Goal: Browse casually: Explore the website without a specific task or goal

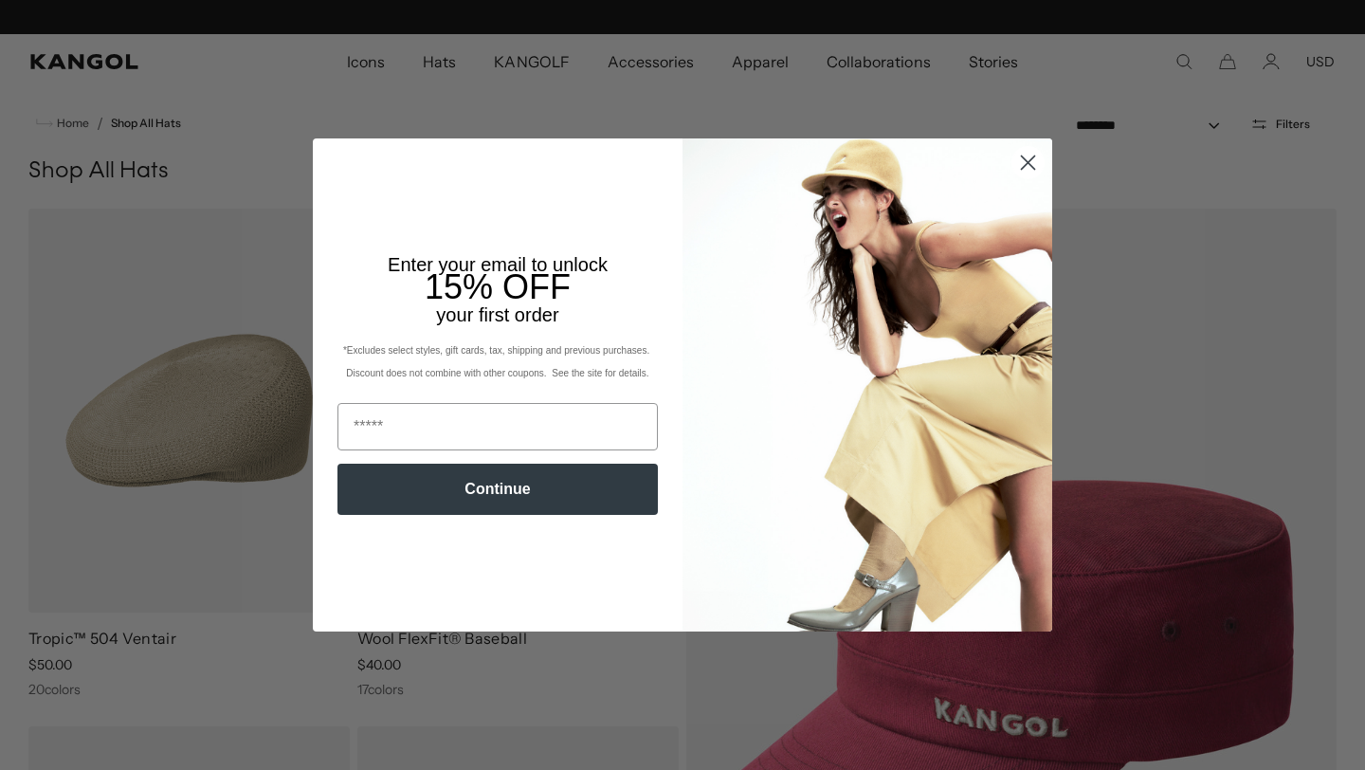
scroll to position [0, 390]
click at [1023, 158] on icon "Close dialog" at bounding box center [1028, 161] width 13 height 13
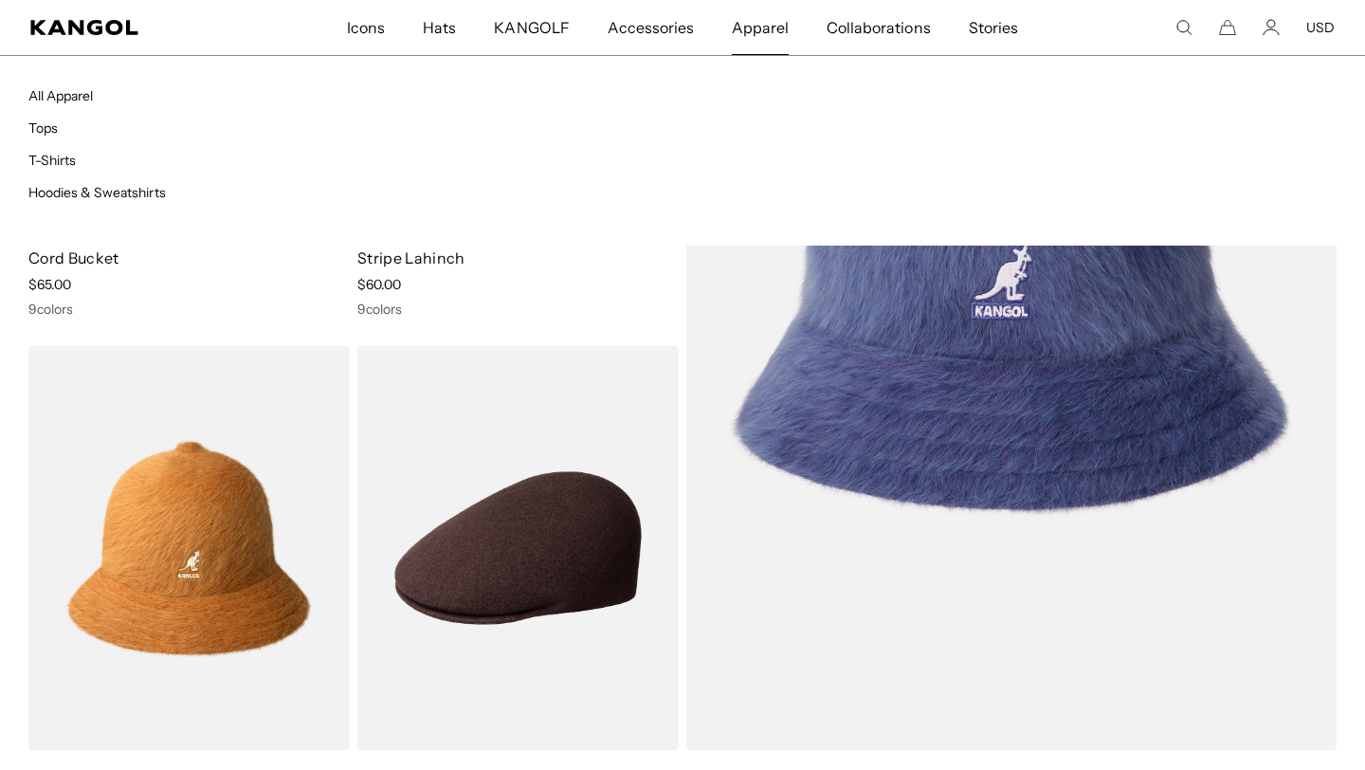
click at [756, 27] on span "Apparel" at bounding box center [760, 27] width 57 height 55
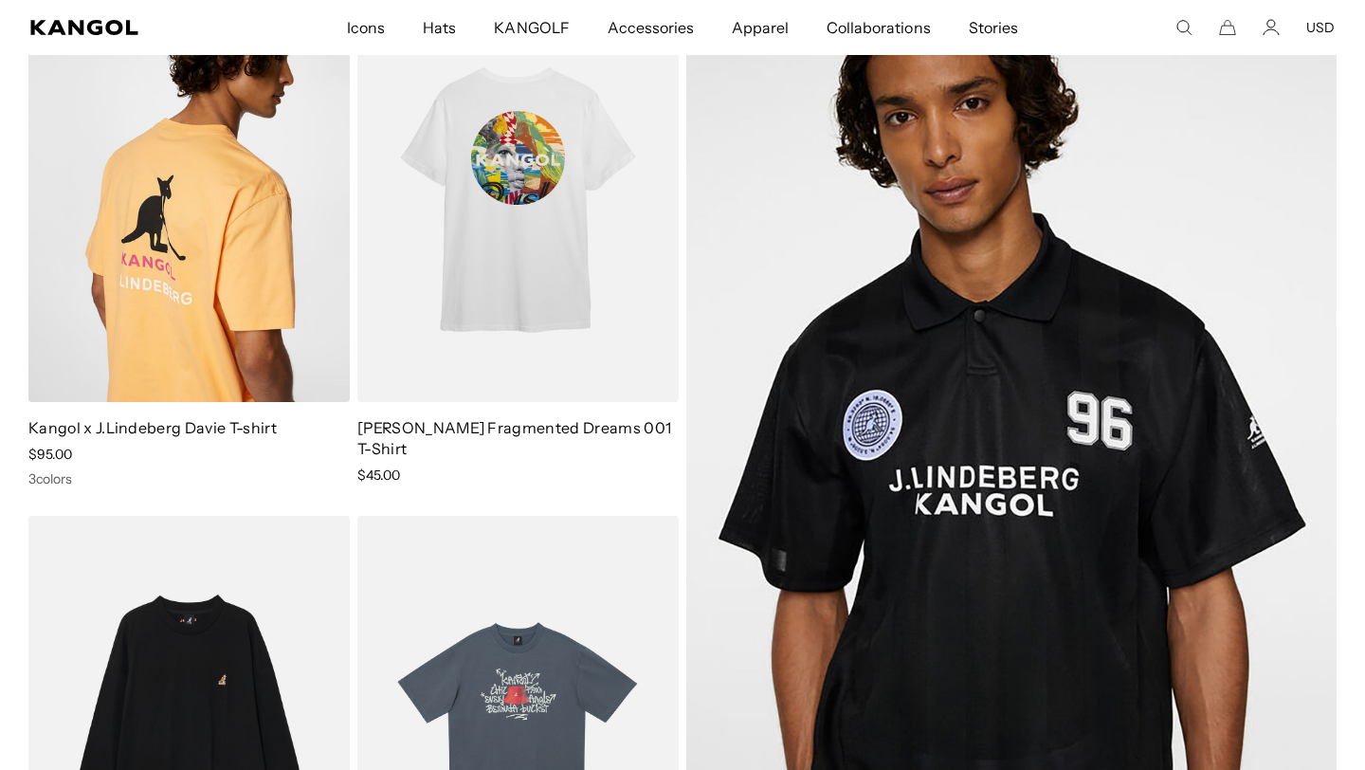
scroll to position [0, 390]
click at [267, 329] on img at bounding box center [188, 200] width 321 height 404
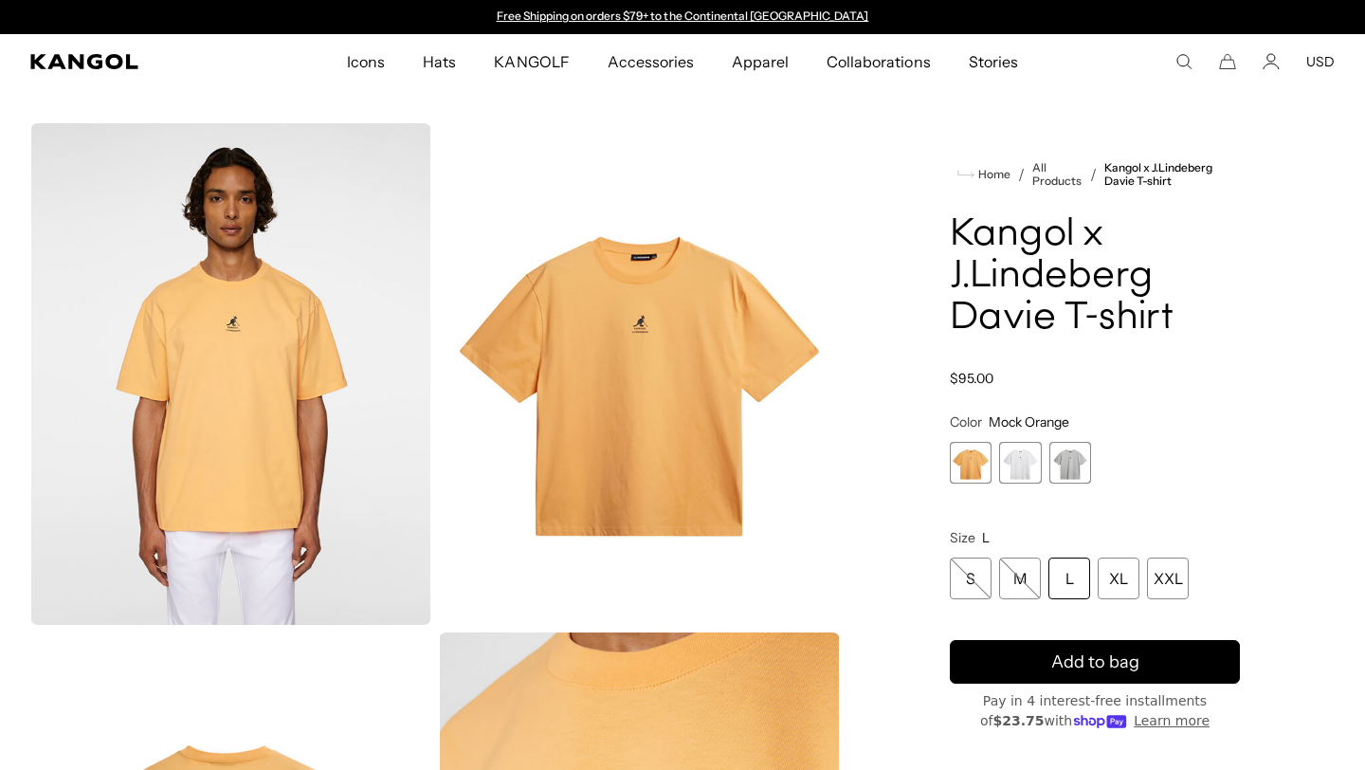
click at [1020, 465] on span "2 of 3" at bounding box center [1020, 463] width 42 height 42
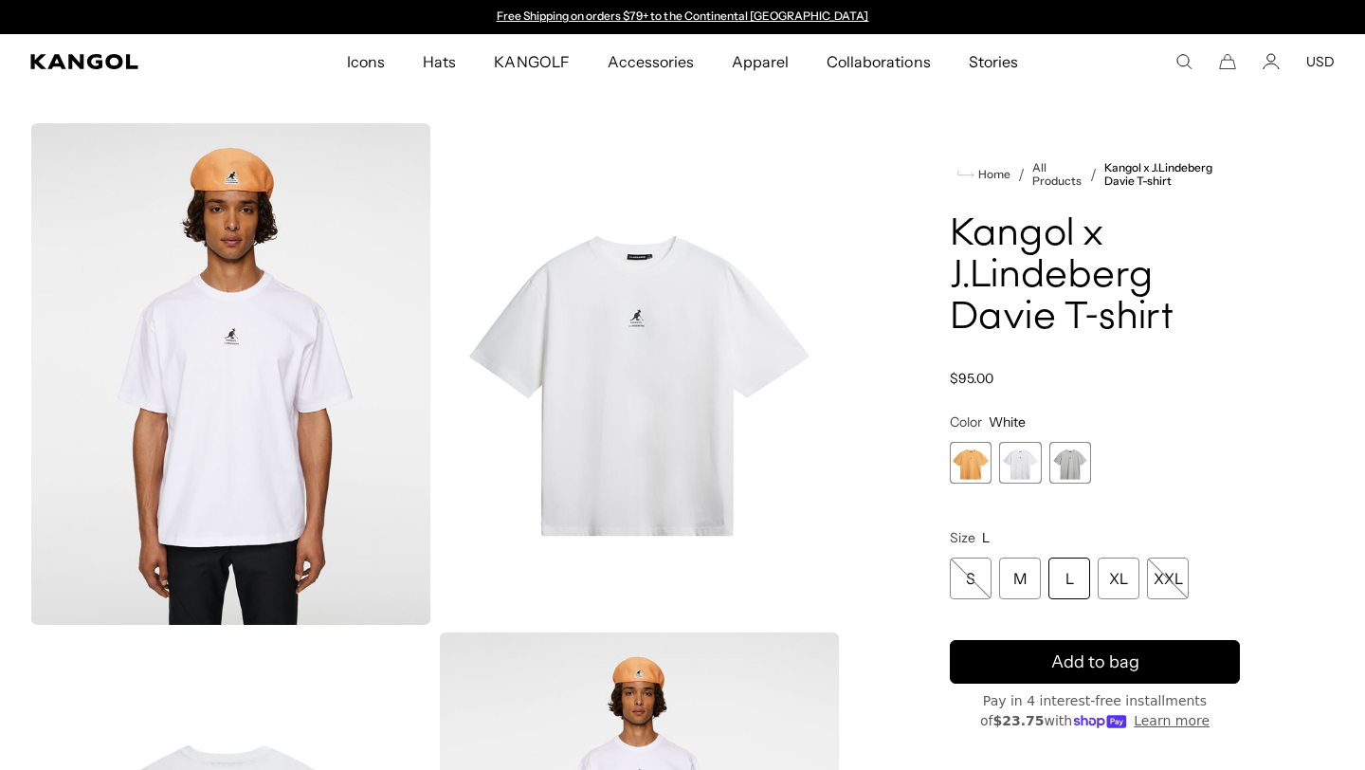
click at [1075, 468] on span "3 of 3" at bounding box center [1070, 463] width 42 height 42
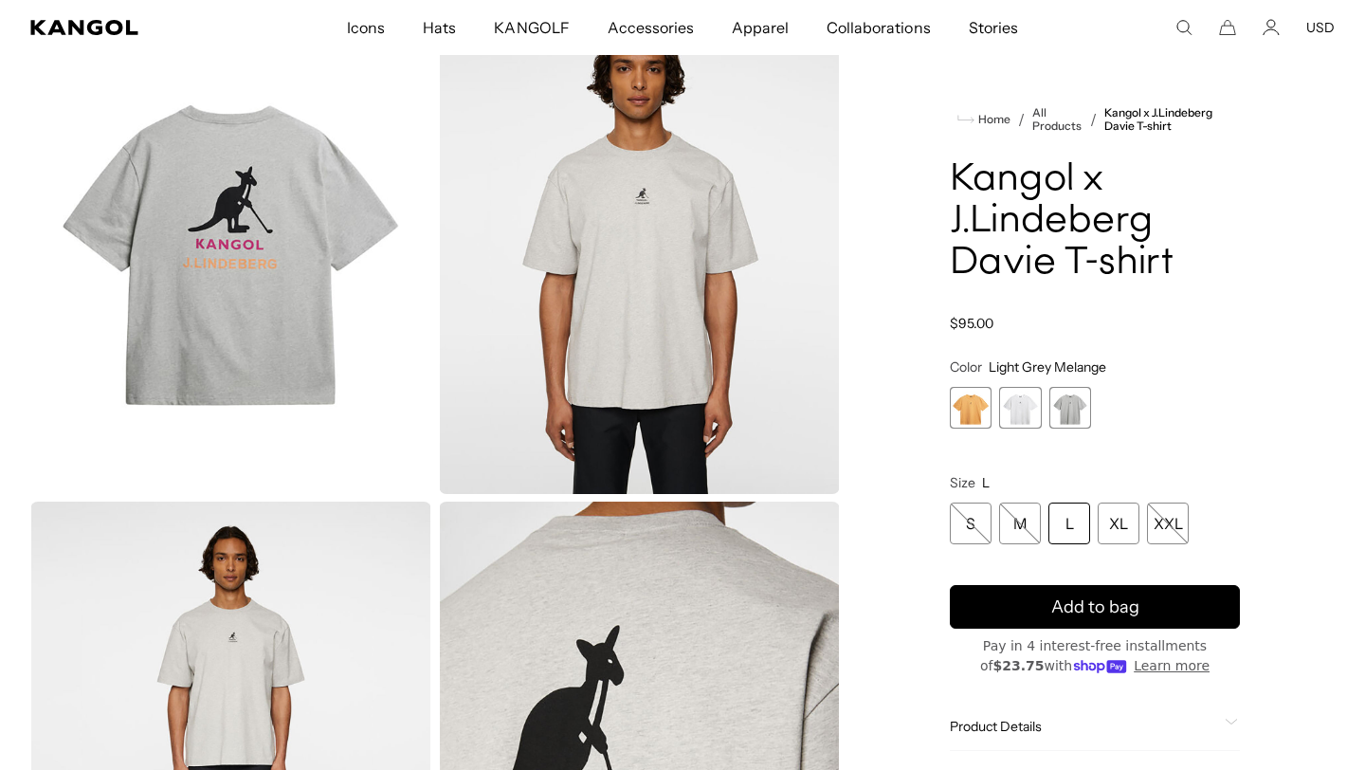
scroll to position [0, 390]
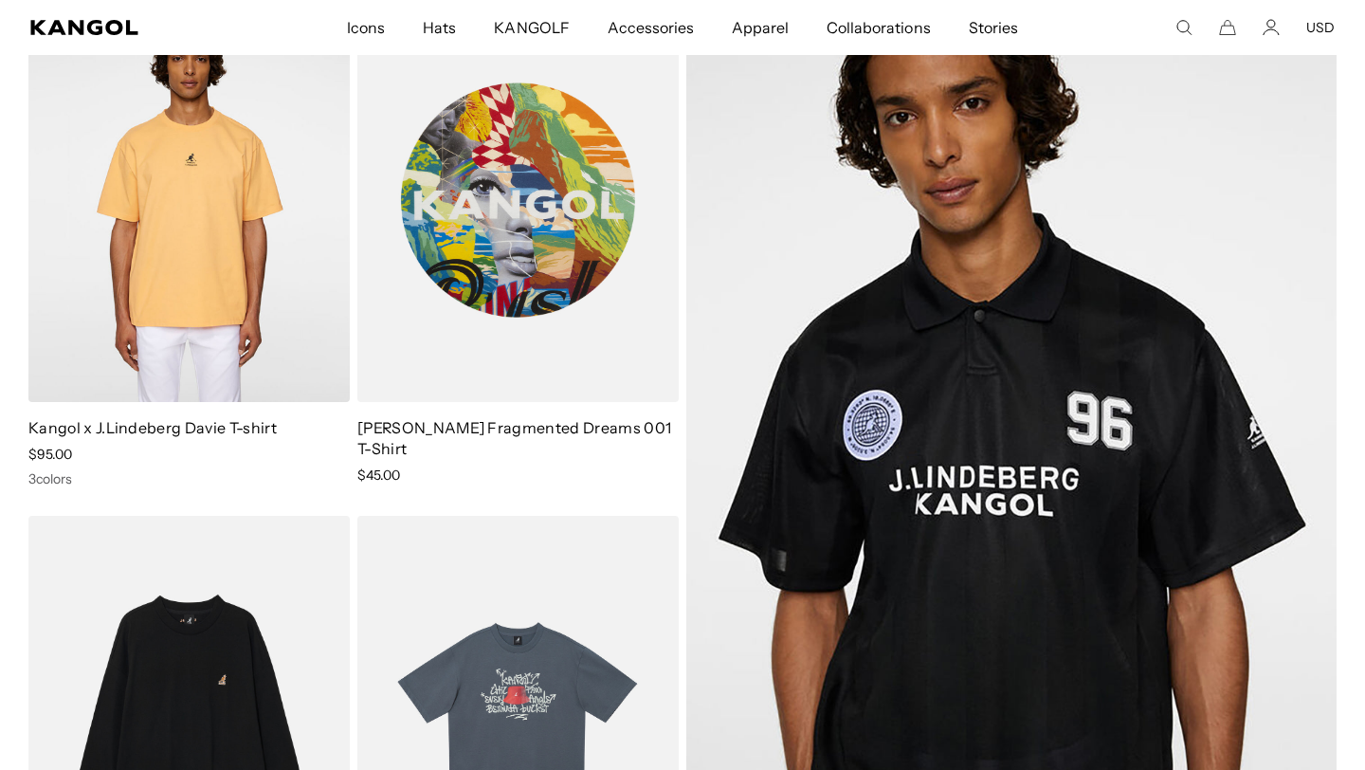
scroll to position [0, 390]
click at [579, 326] on img at bounding box center [517, 200] width 321 height 404
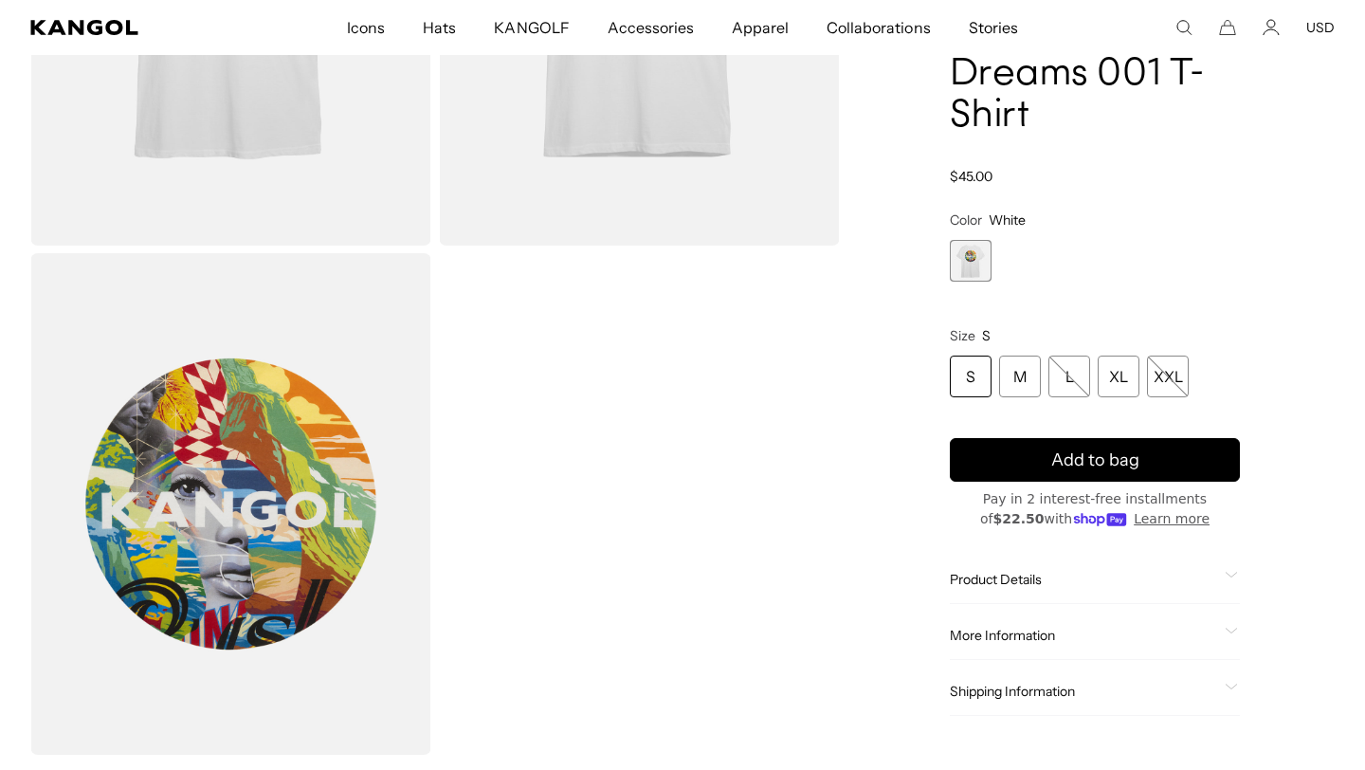
scroll to position [0, 390]
click at [1103, 384] on div "XL" at bounding box center [1119, 377] width 42 height 42
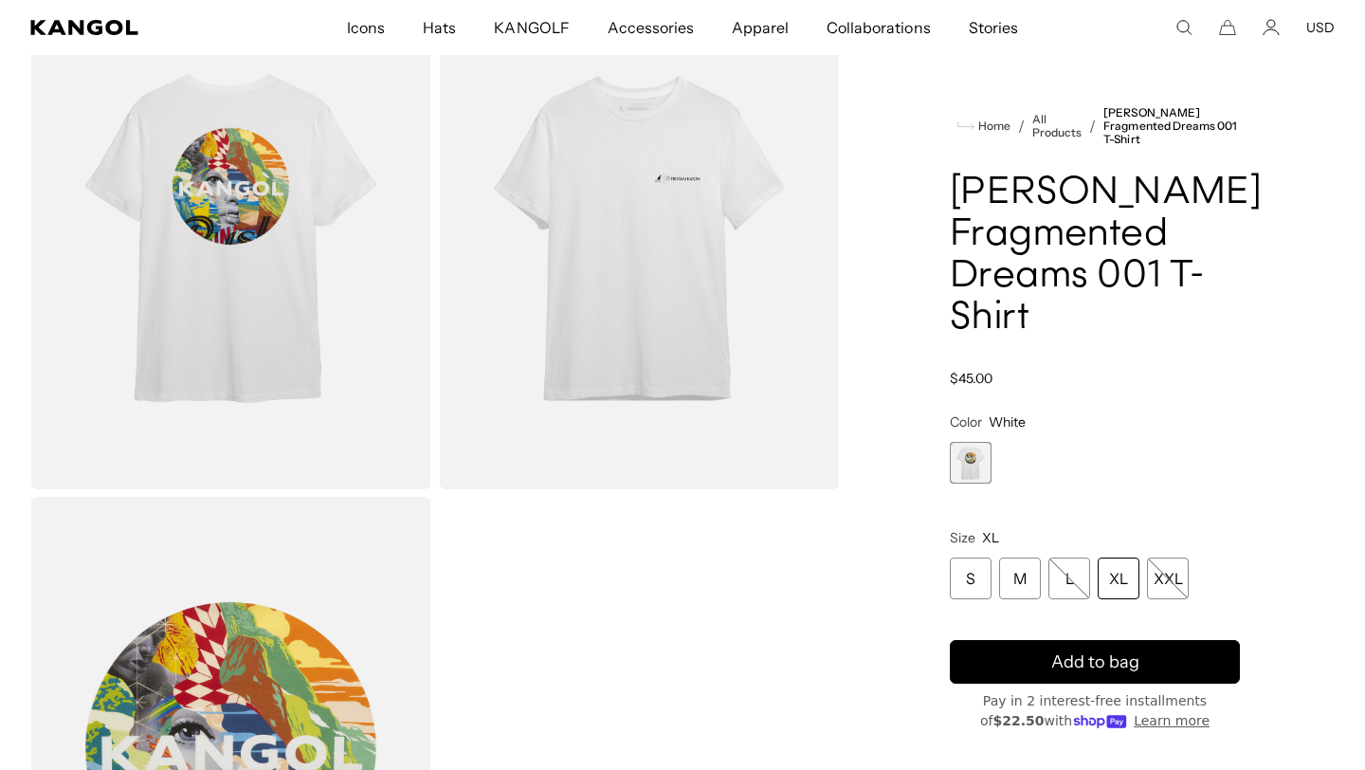
click at [549, 221] on img "Gallery Viewer" at bounding box center [639, 238] width 401 height 501
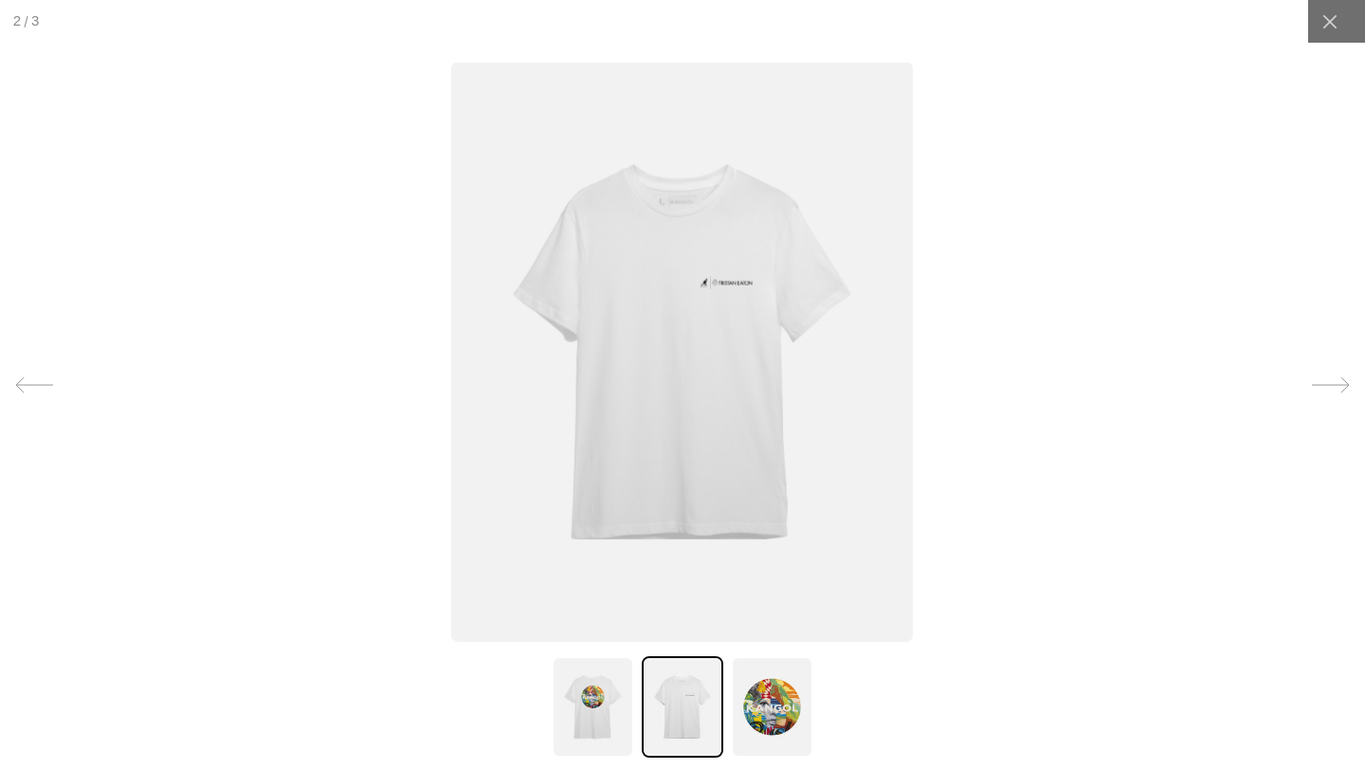
click at [547, 221] on img at bounding box center [682, 351] width 462 height 579
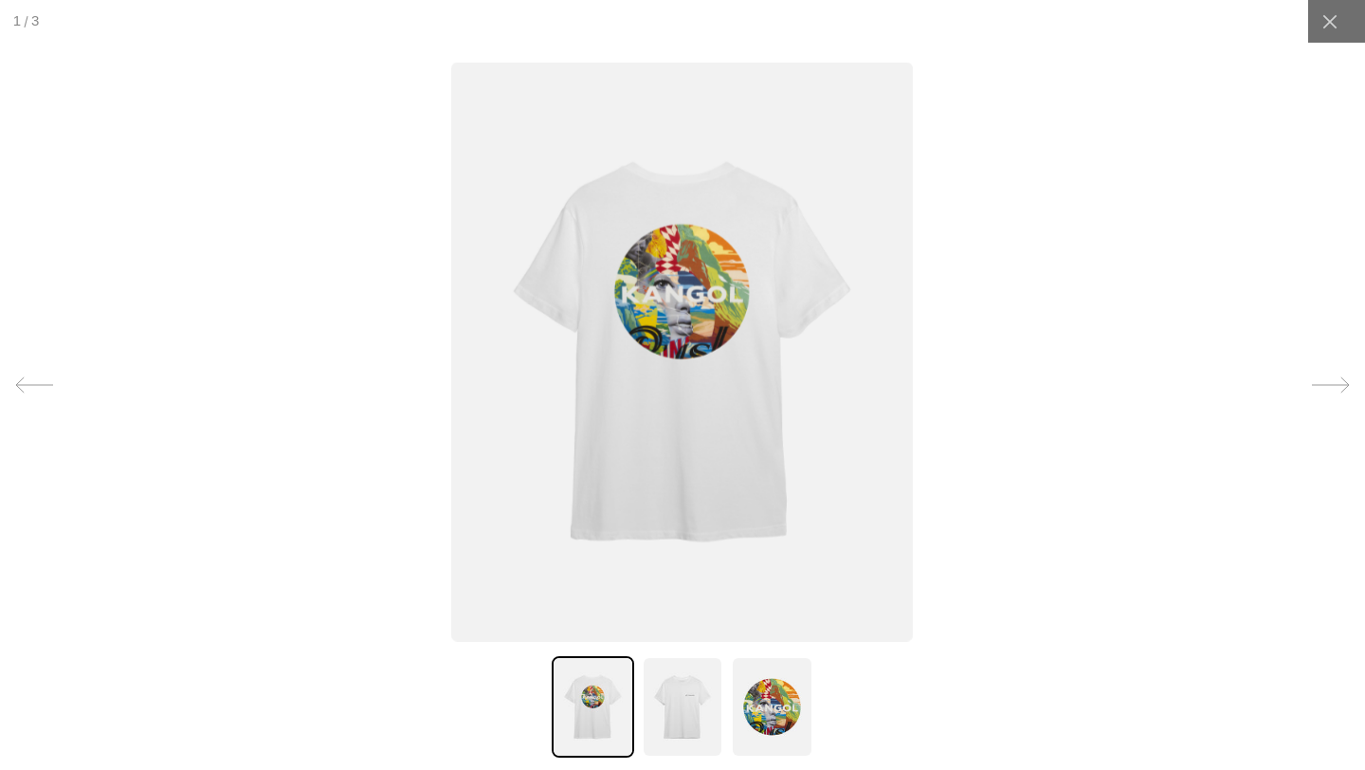
scroll to position [0, 390]
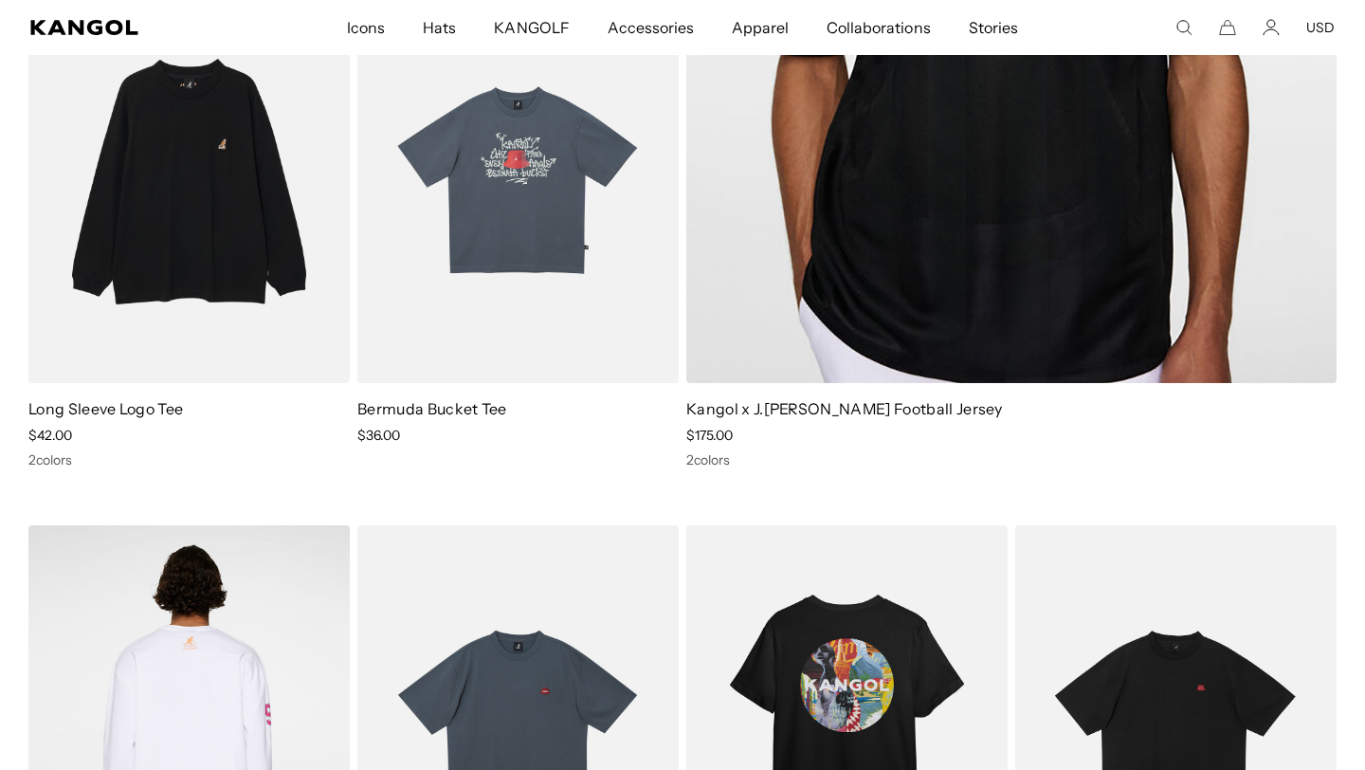
scroll to position [0, 390]
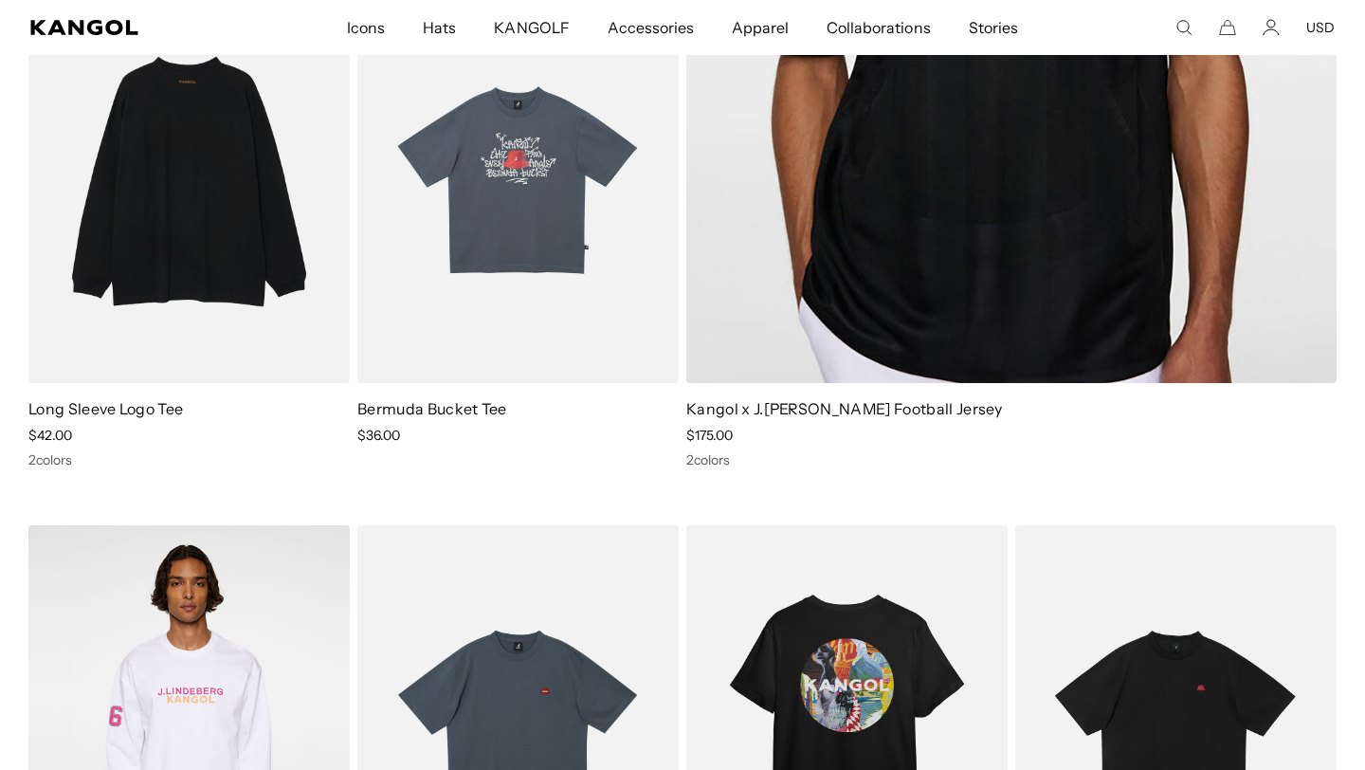
click at [303, 318] on img at bounding box center [188, 182] width 321 height 404
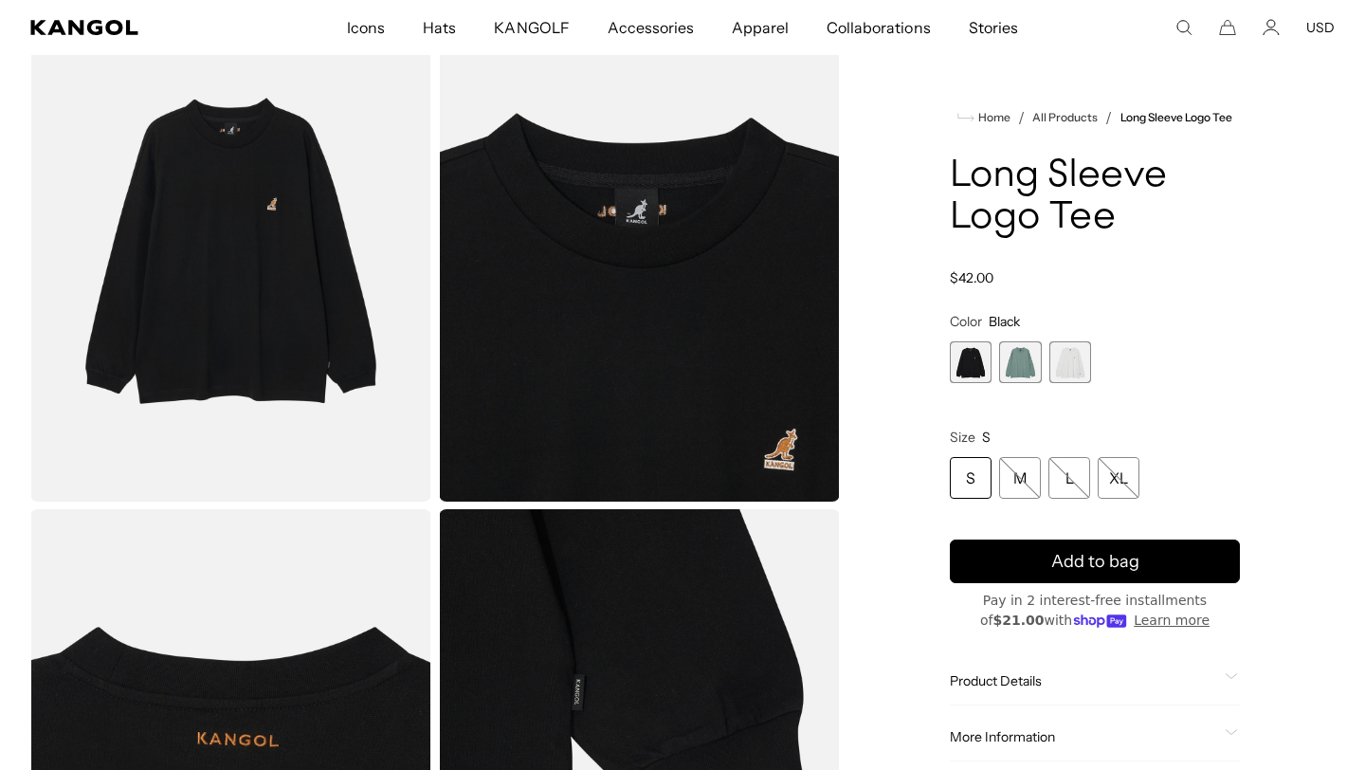
click at [1081, 372] on span "3 of 3" at bounding box center [1070, 362] width 42 height 42
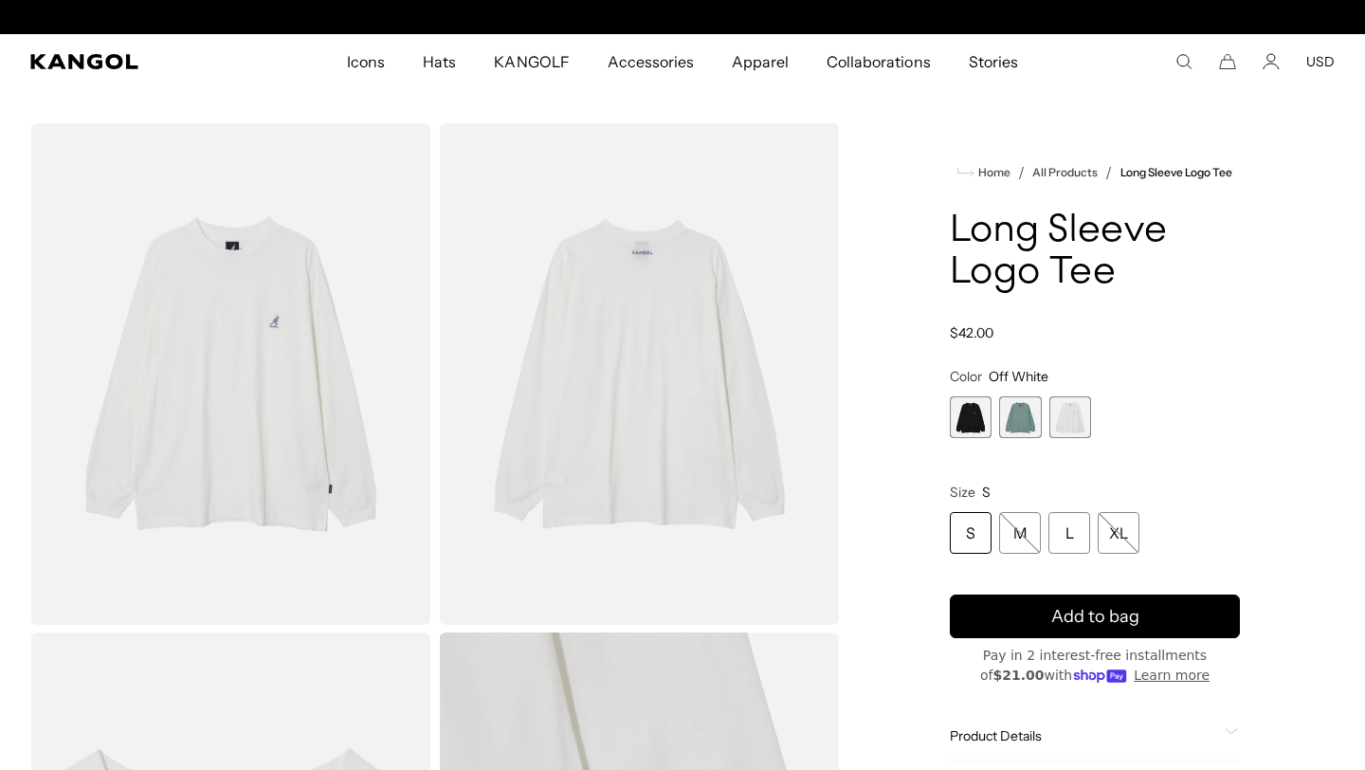
scroll to position [0, 390]
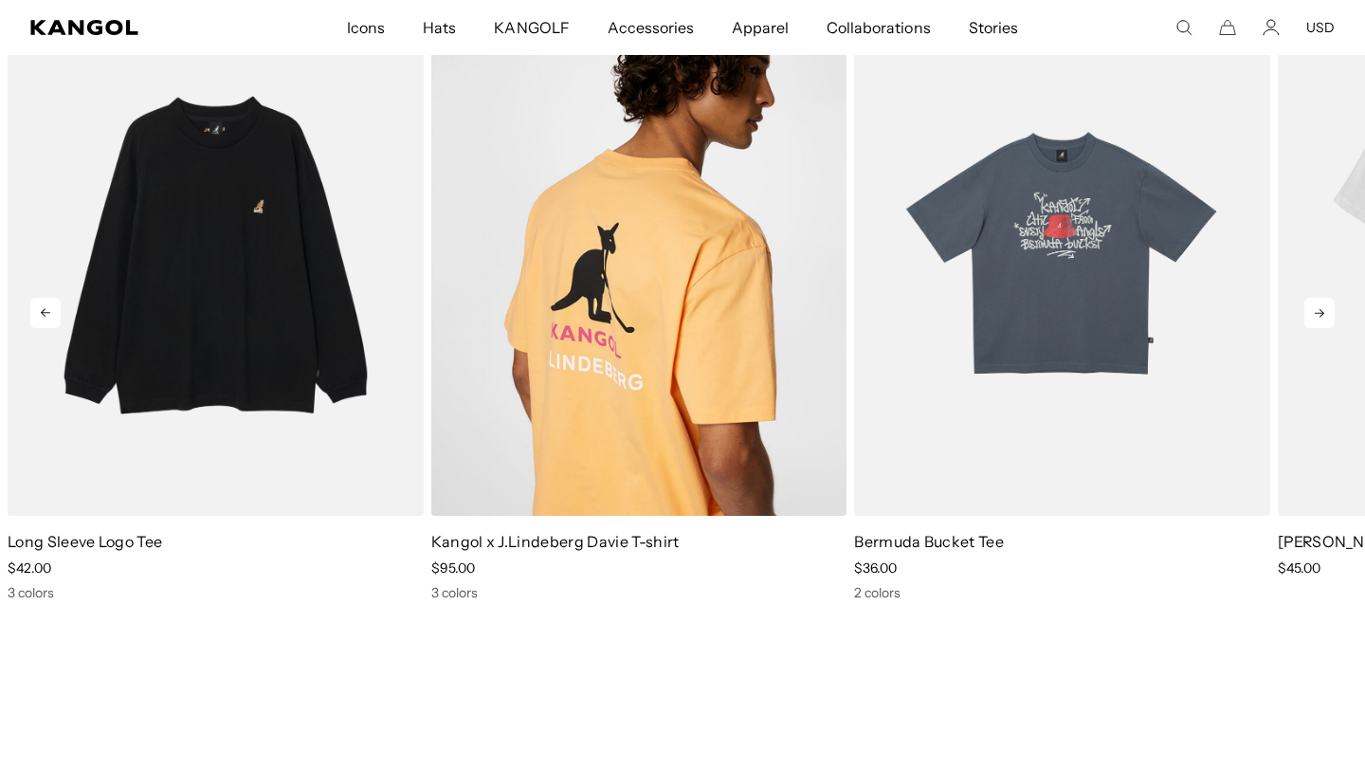
scroll to position [1975, 0]
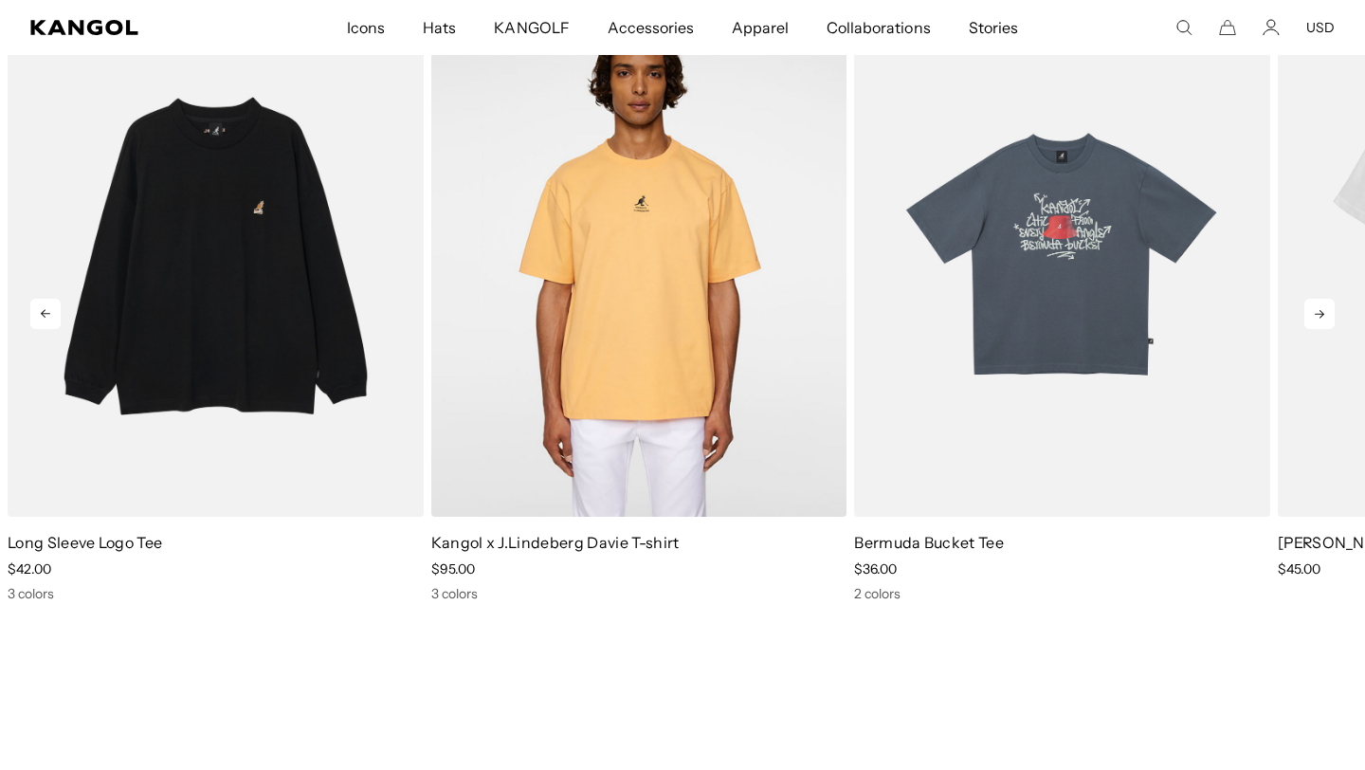
click at [1319, 313] on icon at bounding box center [1319, 314] width 30 height 30
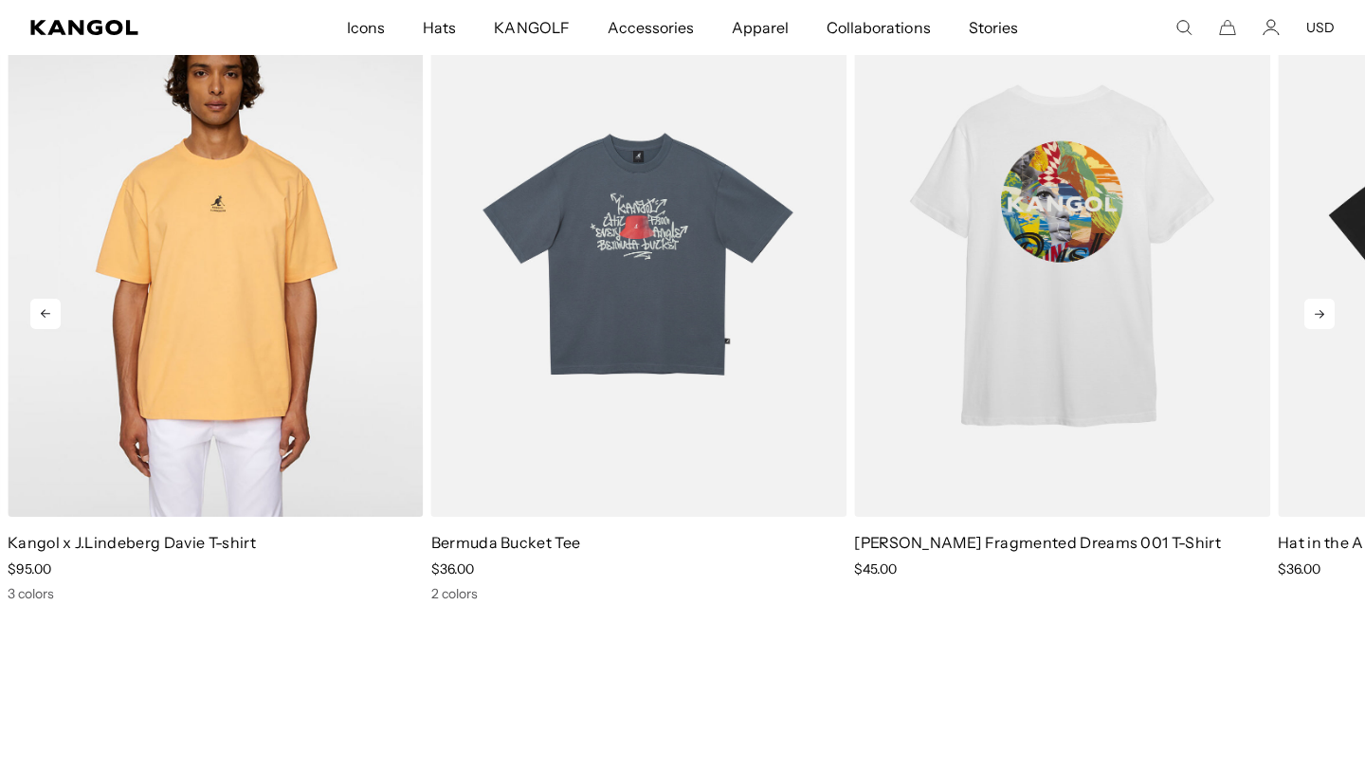
scroll to position [0, 390]
click at [1322, 318] on icon at bounding box center [1319, 314] width 30 height 30
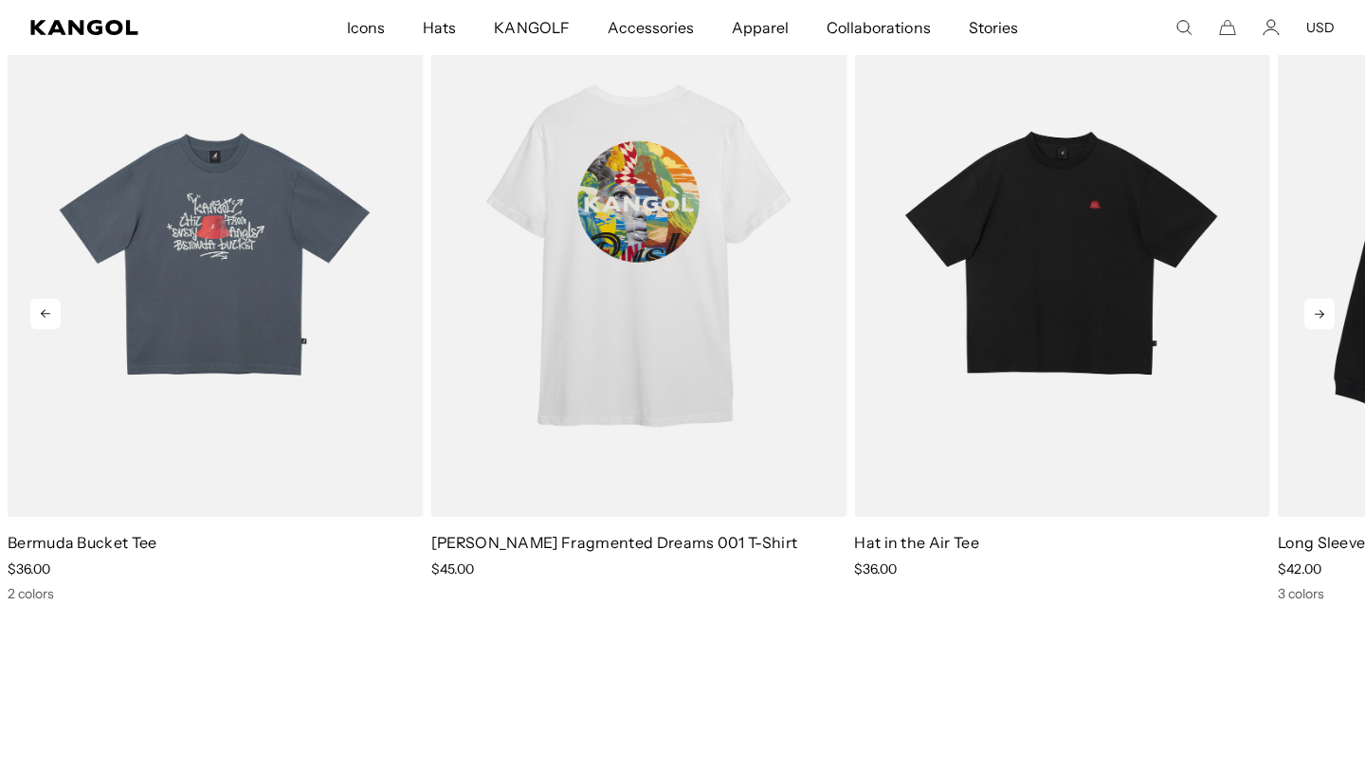
click at [1322, 318] on icon at bounding box center [1319, 314] width 30 height 30
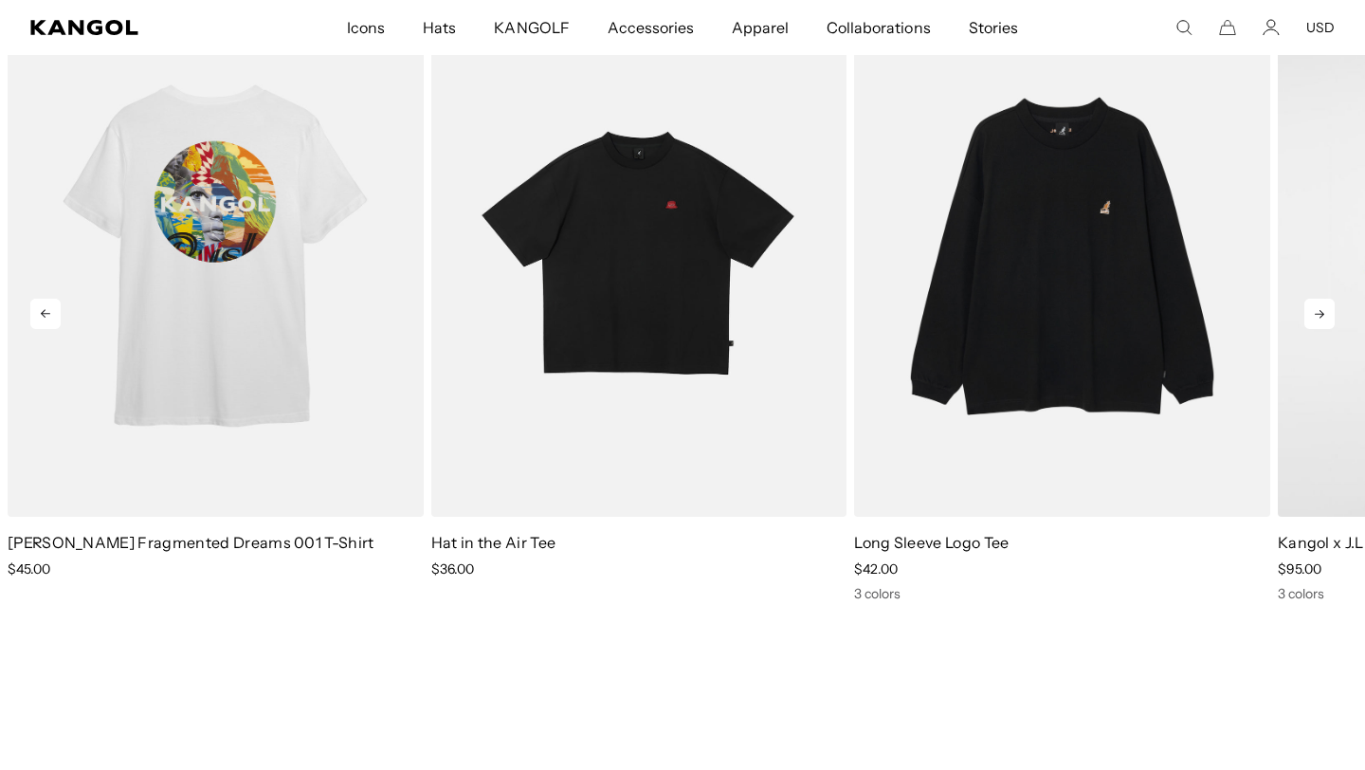
scroll to position [0, 0]
click at [1322, 318] on icon at bounding box center [1319, 314] width 30 height 30
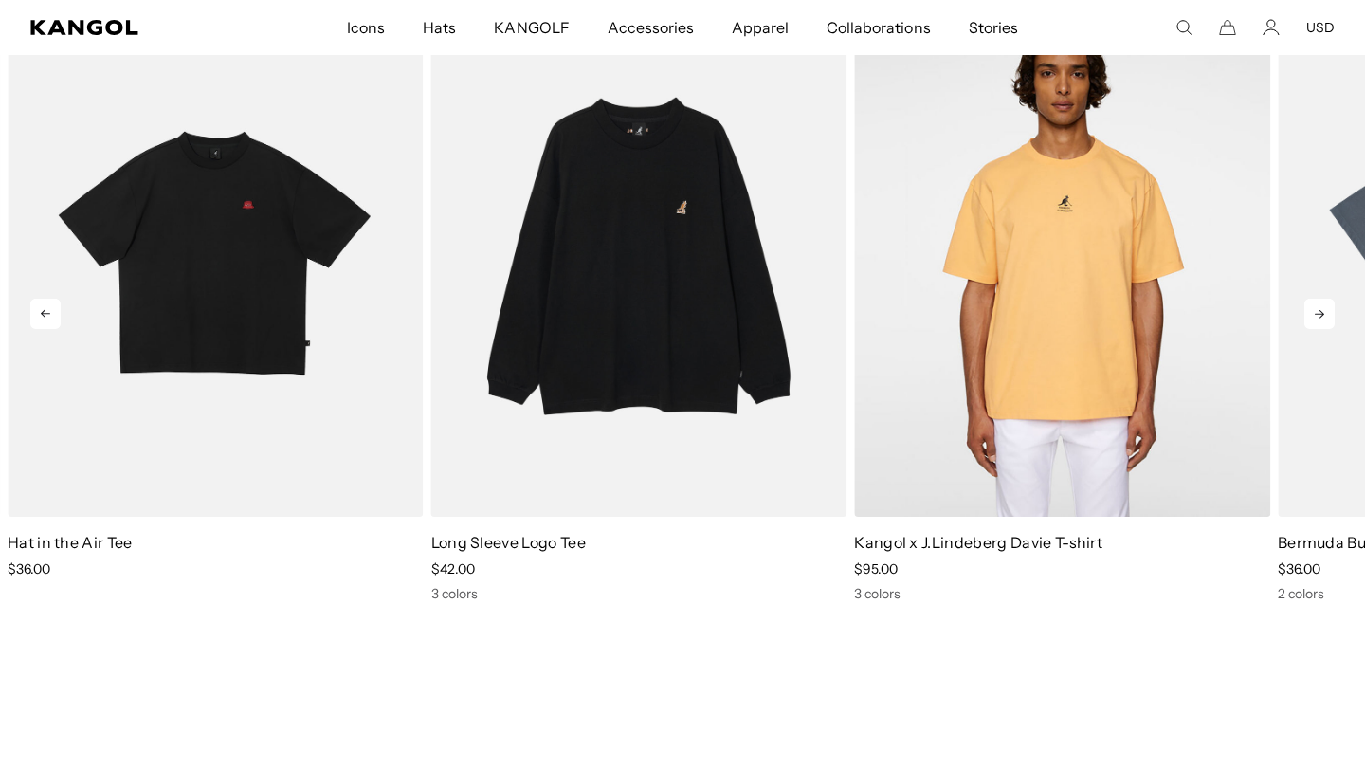
click at [1322, 318] on icon at bounding box center [1319, 314] width 30 height 30
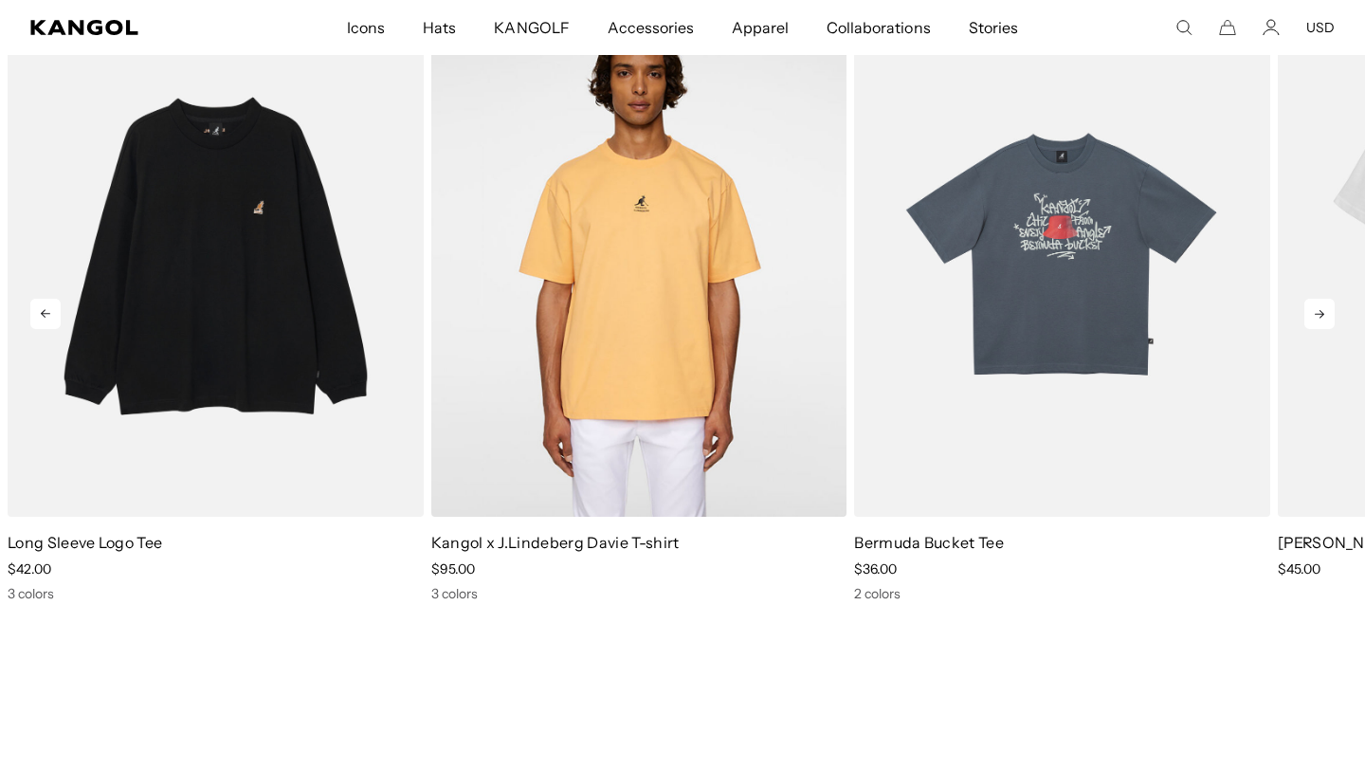
click at [1322, 318] on icon at bounding box center [1319, 314] width 30 height 30
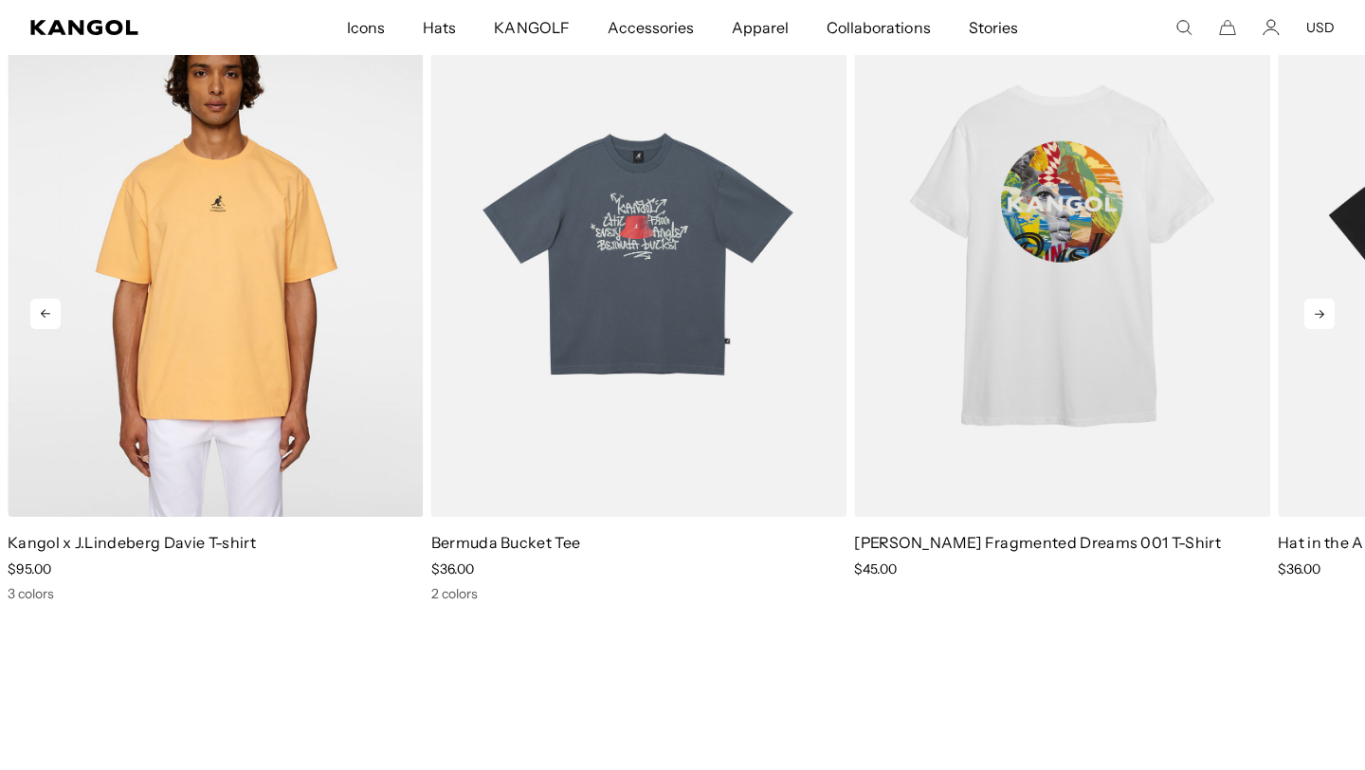
click at [1322, 318] on icon at bounding box center [1319, 314] width 30 height 30
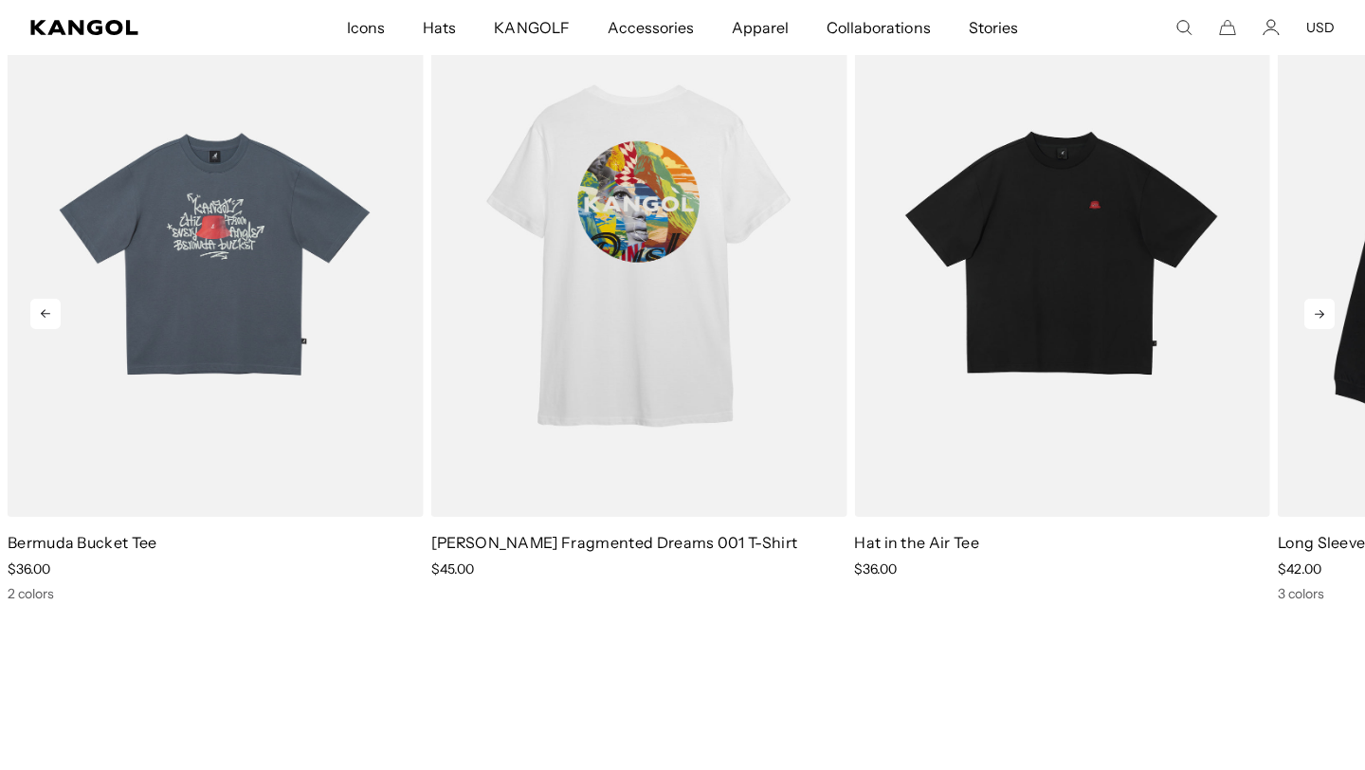
click at [1322, 318] on icon at bounding box center [1319, 314] width 30 height 30
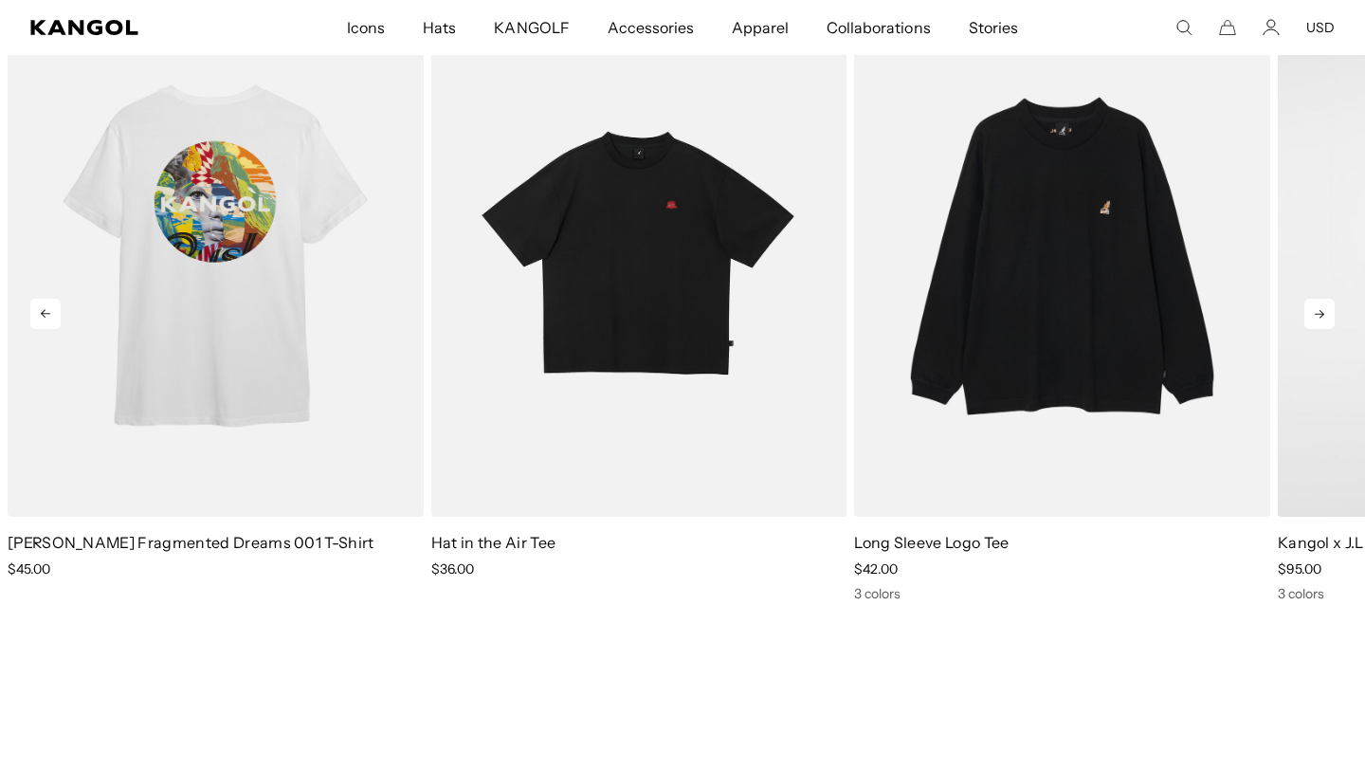
scroll to position [0, 390]
click at [1322, 318] on icon at bounding box center [1319, 314] width 30 height 30
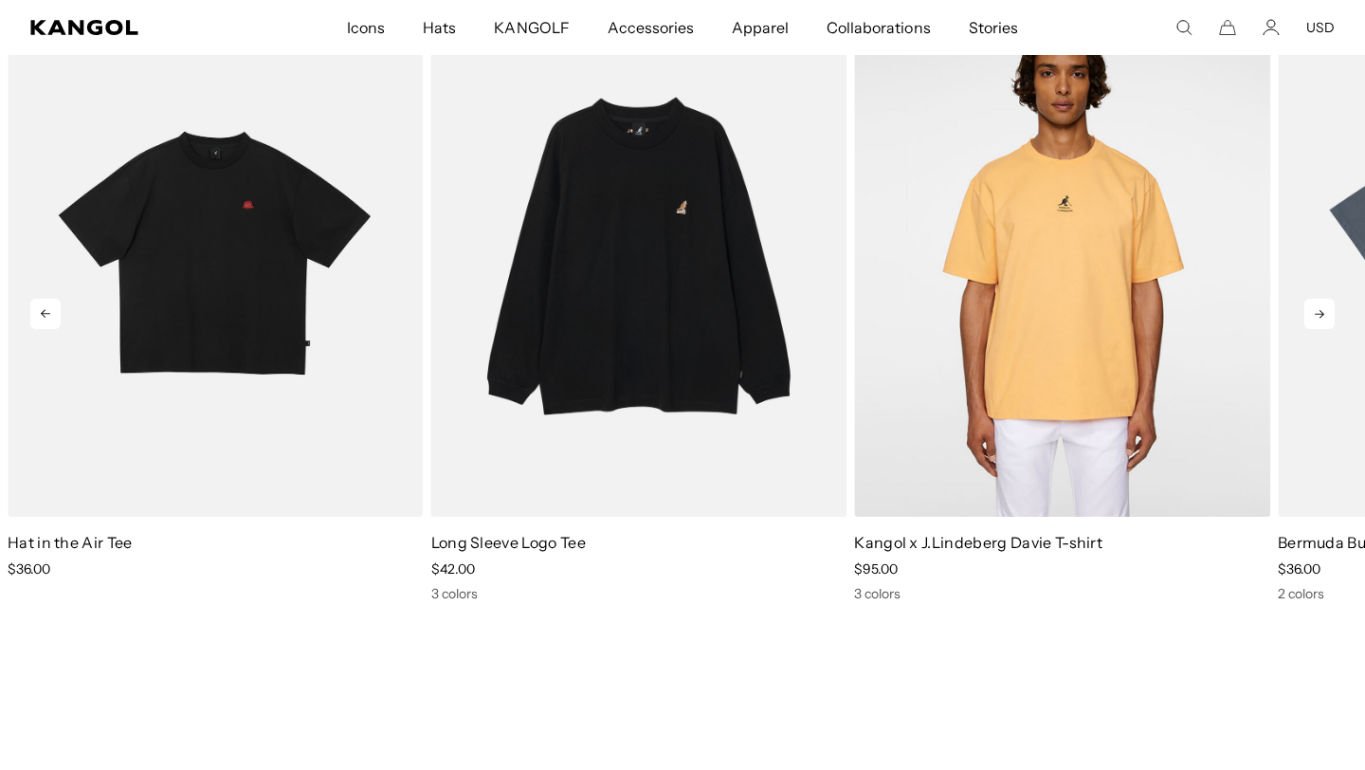
click at [1322, 318] on icon at bounding box center [1319, 314] width 30 height 30
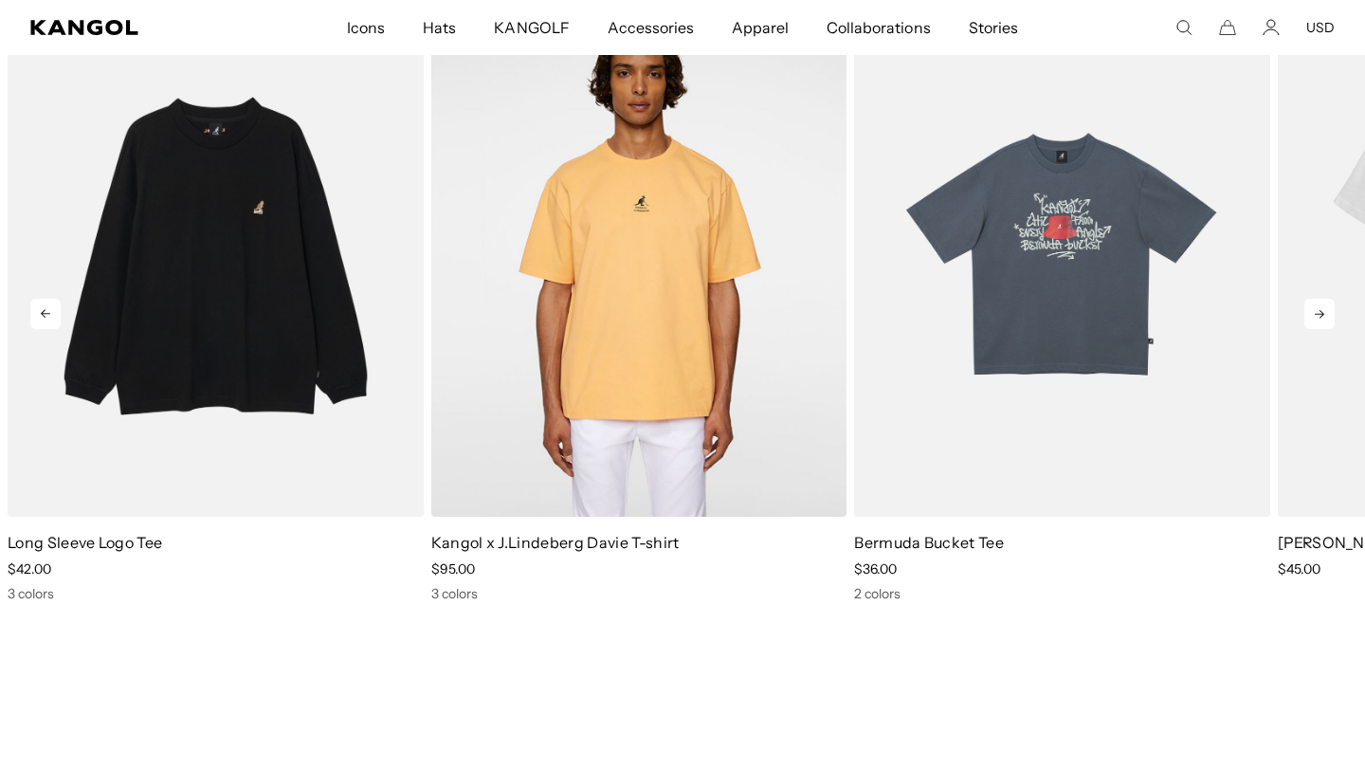
click at [1322, 318] on icon at bounding box center [1319, 314] width 30 height 30
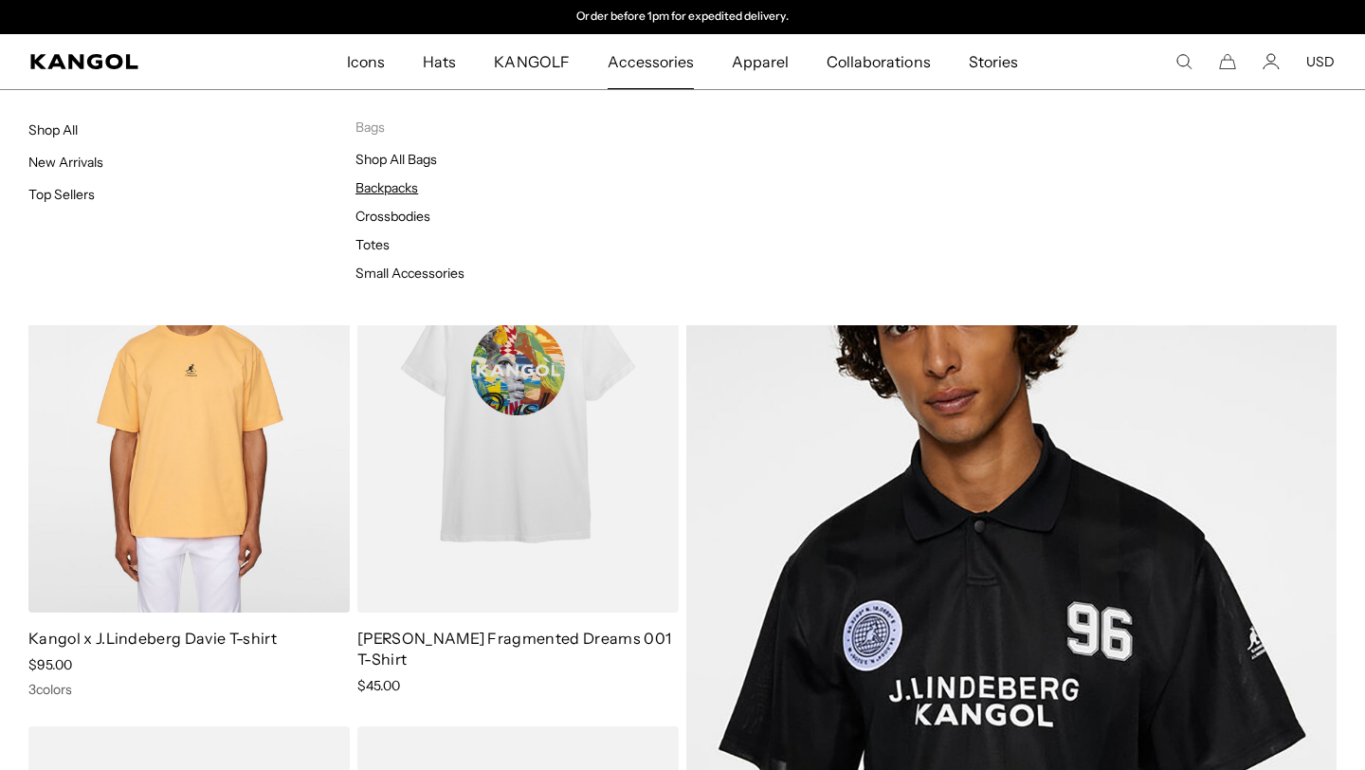
click at [390, 183] on link "Backpacks" at bounding box center [386, 187] width 63 height 17
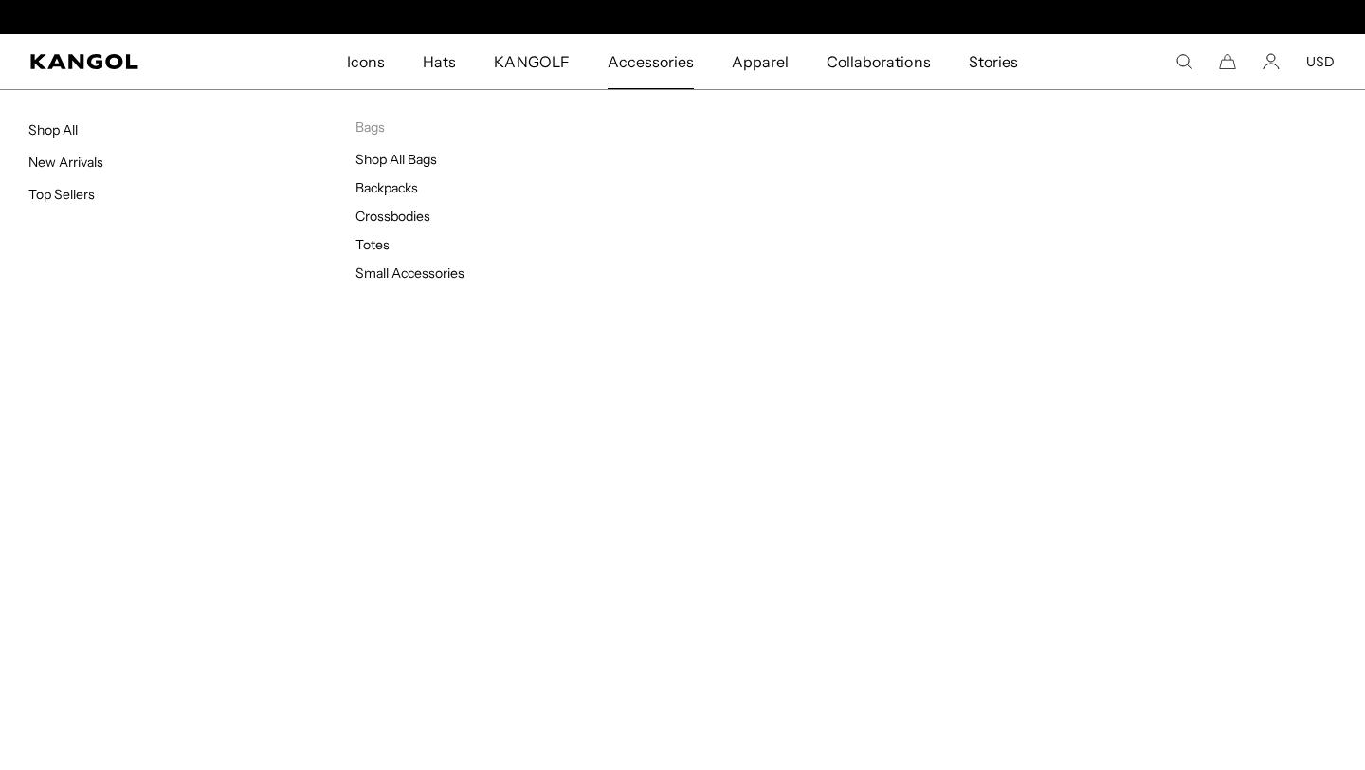
scroll to position [0, 390]
click at [384, 239] on link "Totes" at bounding box center [372, 244] width 34 height 17
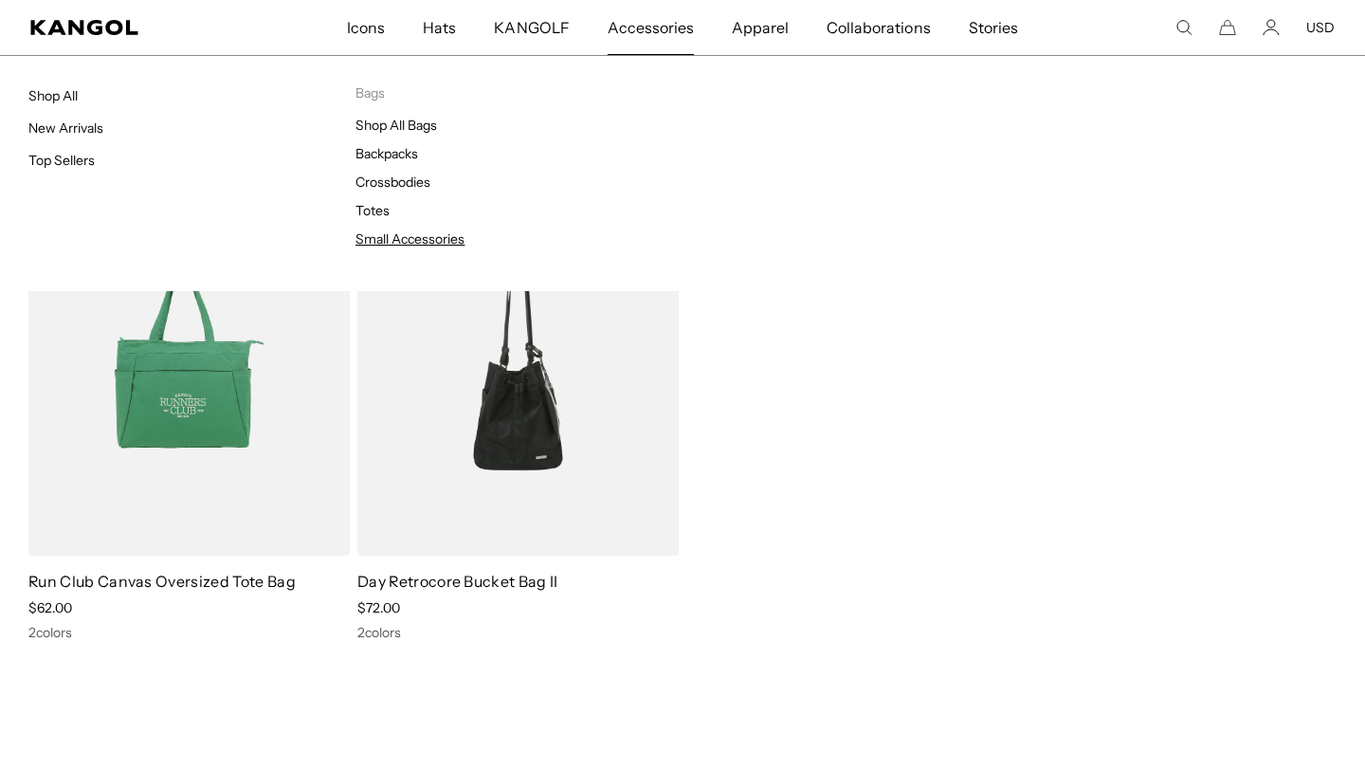
click at [420, 239] on link "Small Accessories" at bounding box center [409, 238] width 109 height 17
